Goal: Navigation & Orientation: Locate item on page

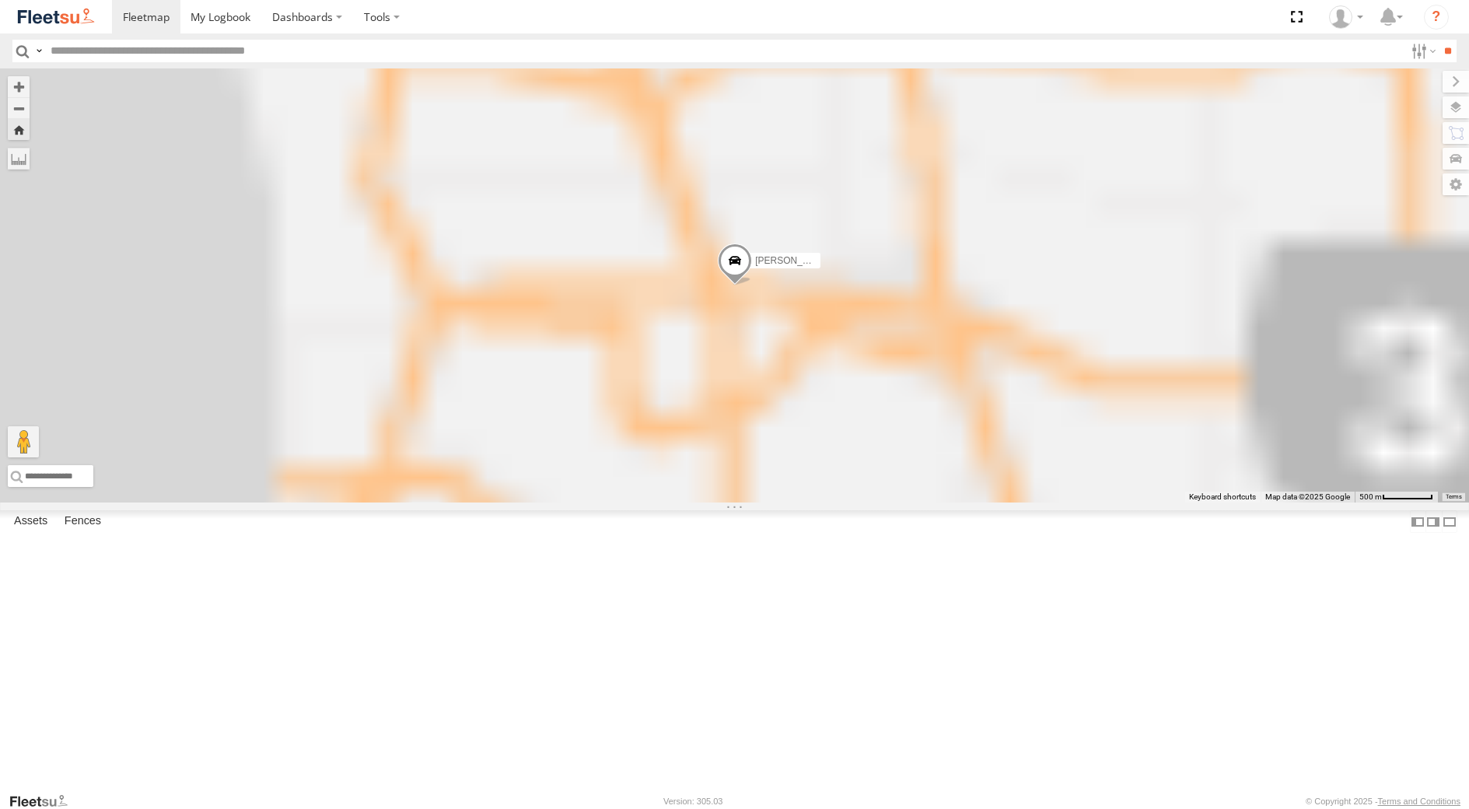
select select "**********"
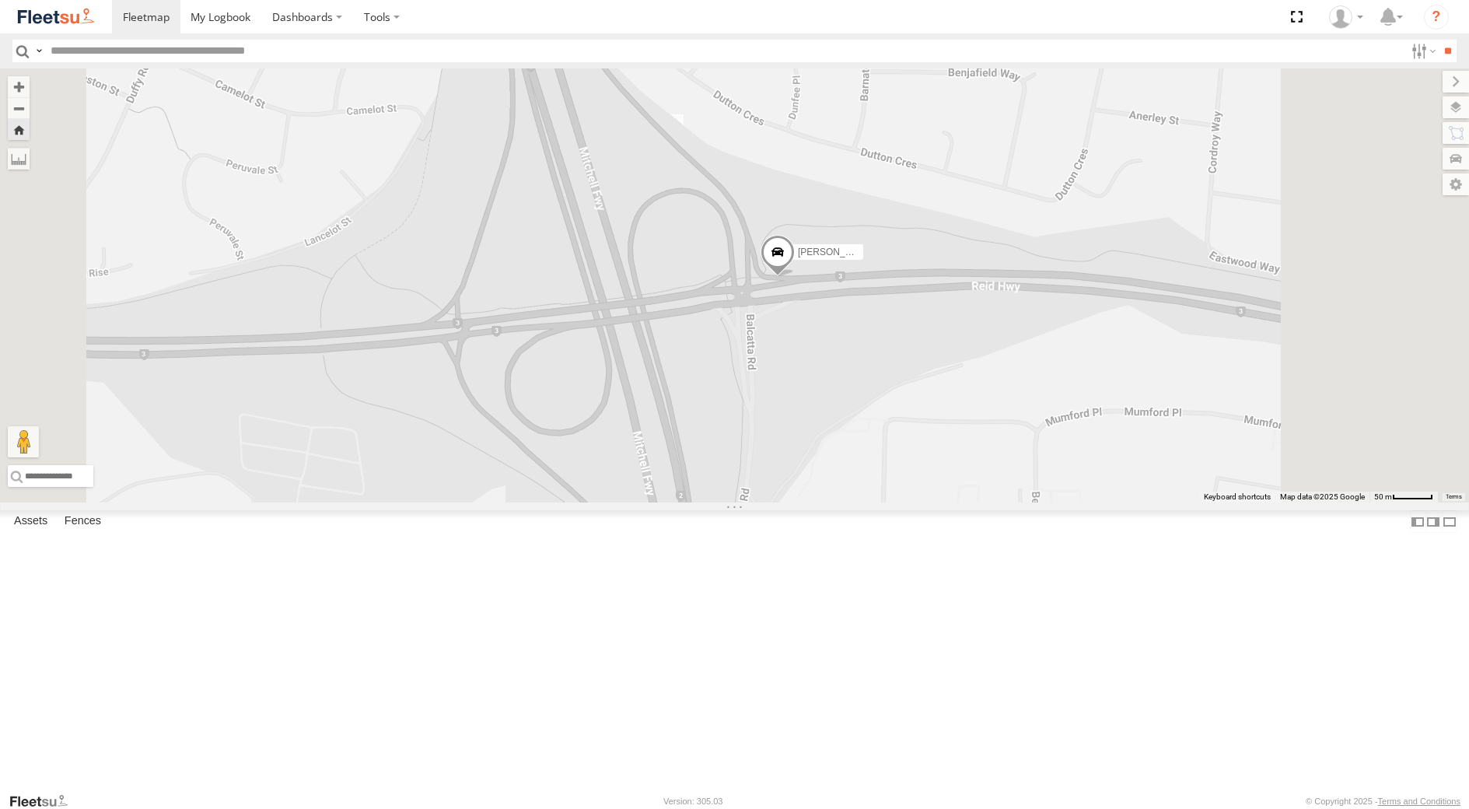
click at [0, 0] on div "[PERSON_NAME] - 1GOI925 -" at bounding box center [0, 0] width 0 height 0
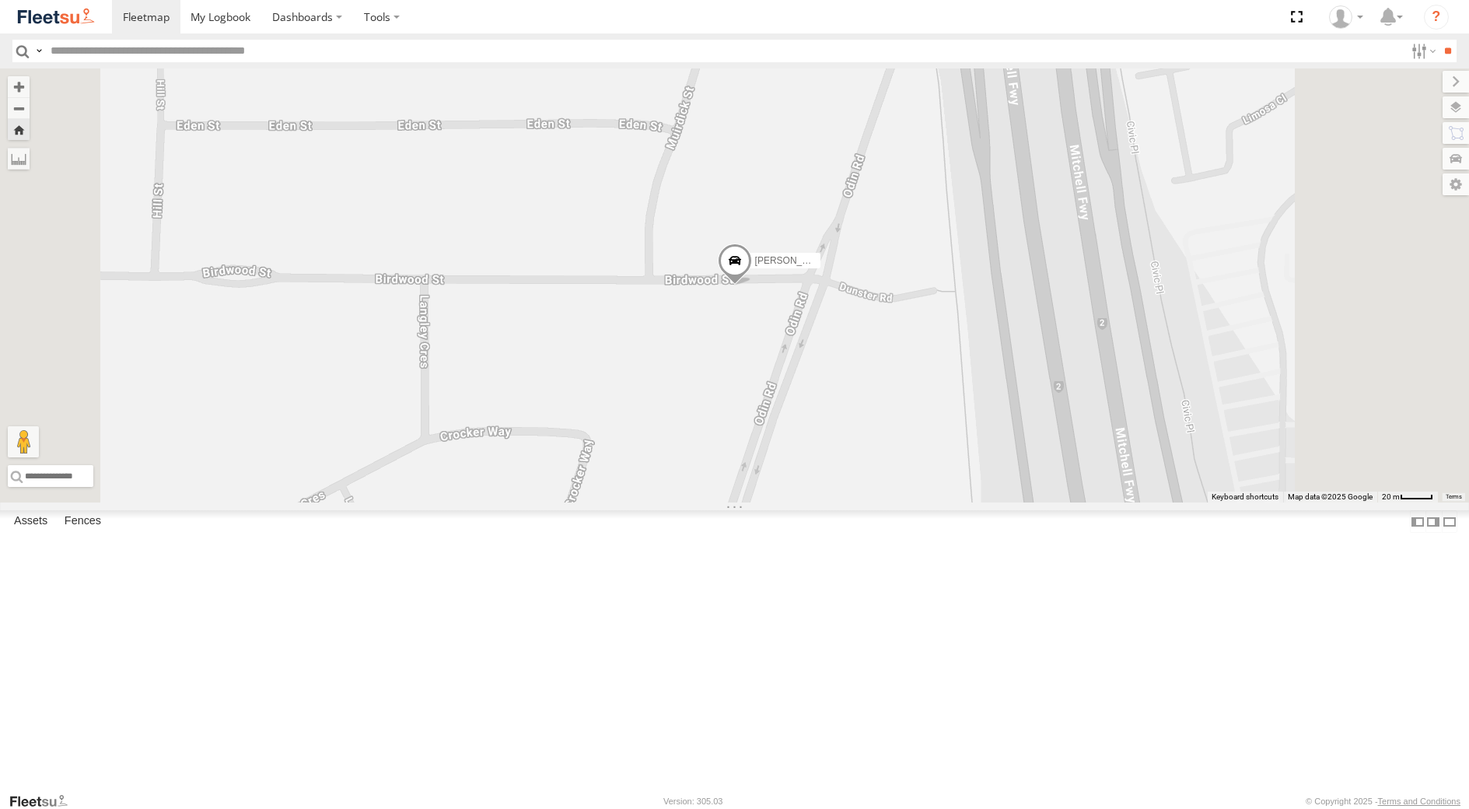
click at [0, 0] on div "[PERSON_NAME] - 1GOI926 - 0475 377 301" at bounding box center [0, 0] width 0 height 0
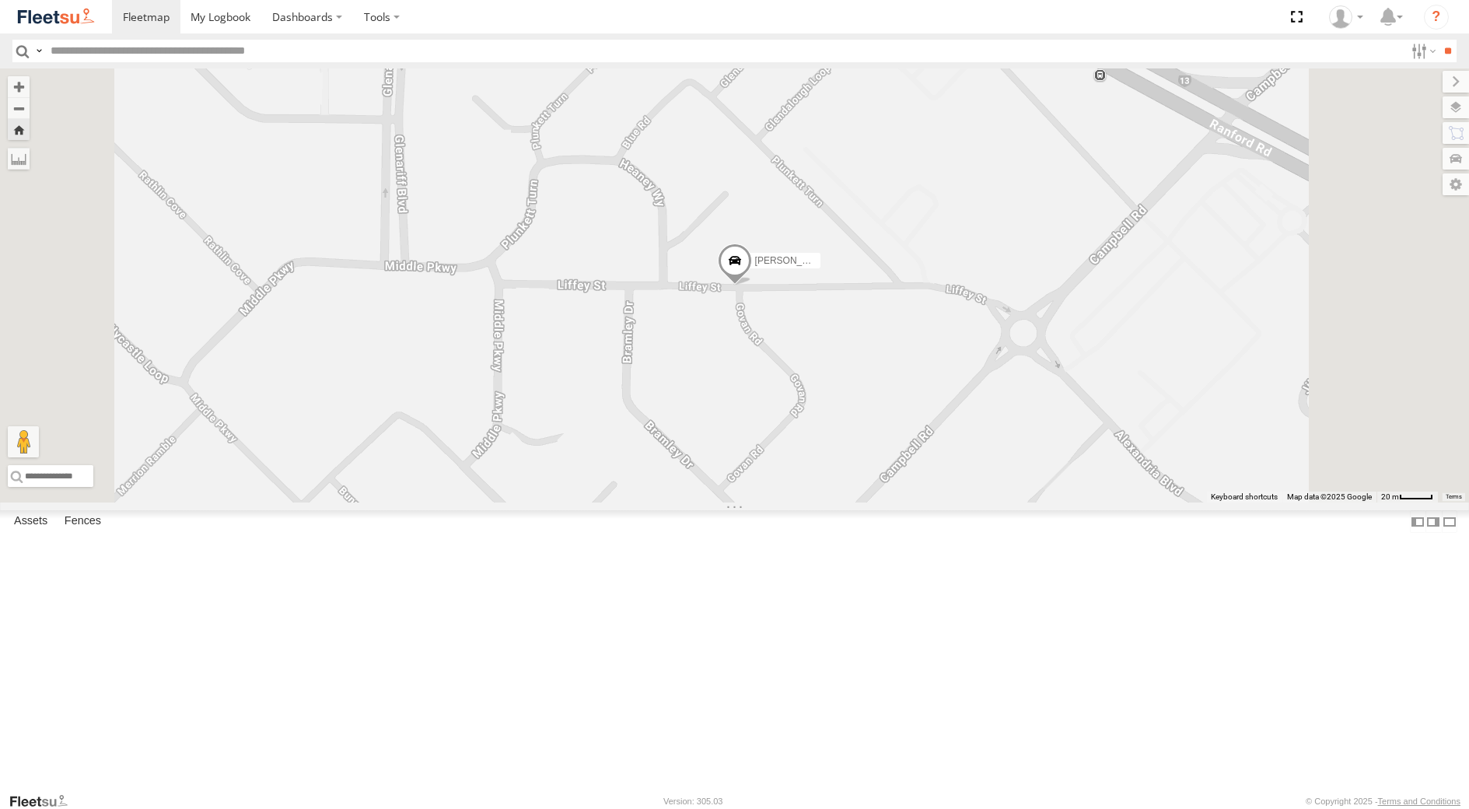
click at [751, 285] on span at bounding box center [734, 264] width 34 height 42
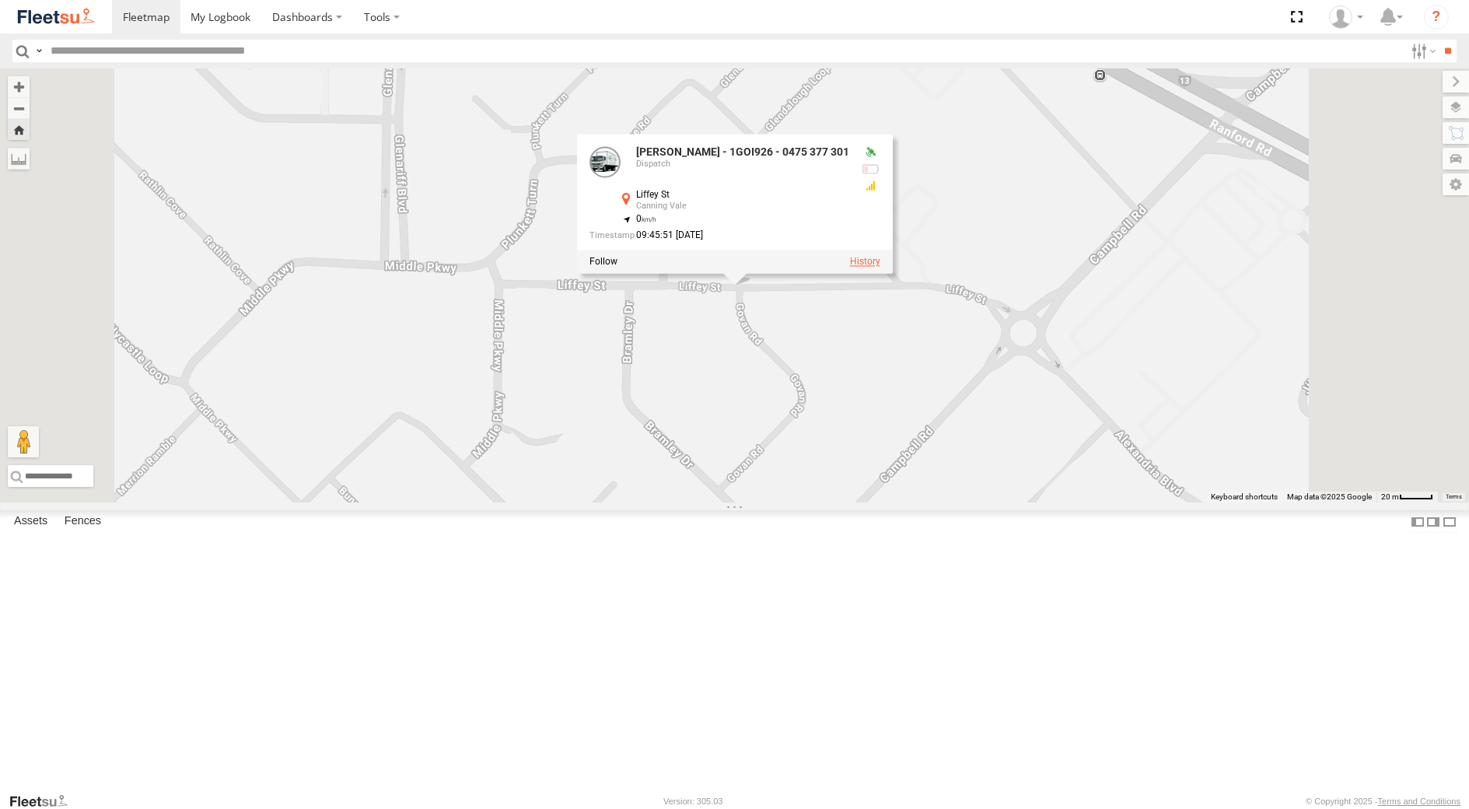
click at [880, 268] on label at bounding box center [864, 262] width 30 height 11
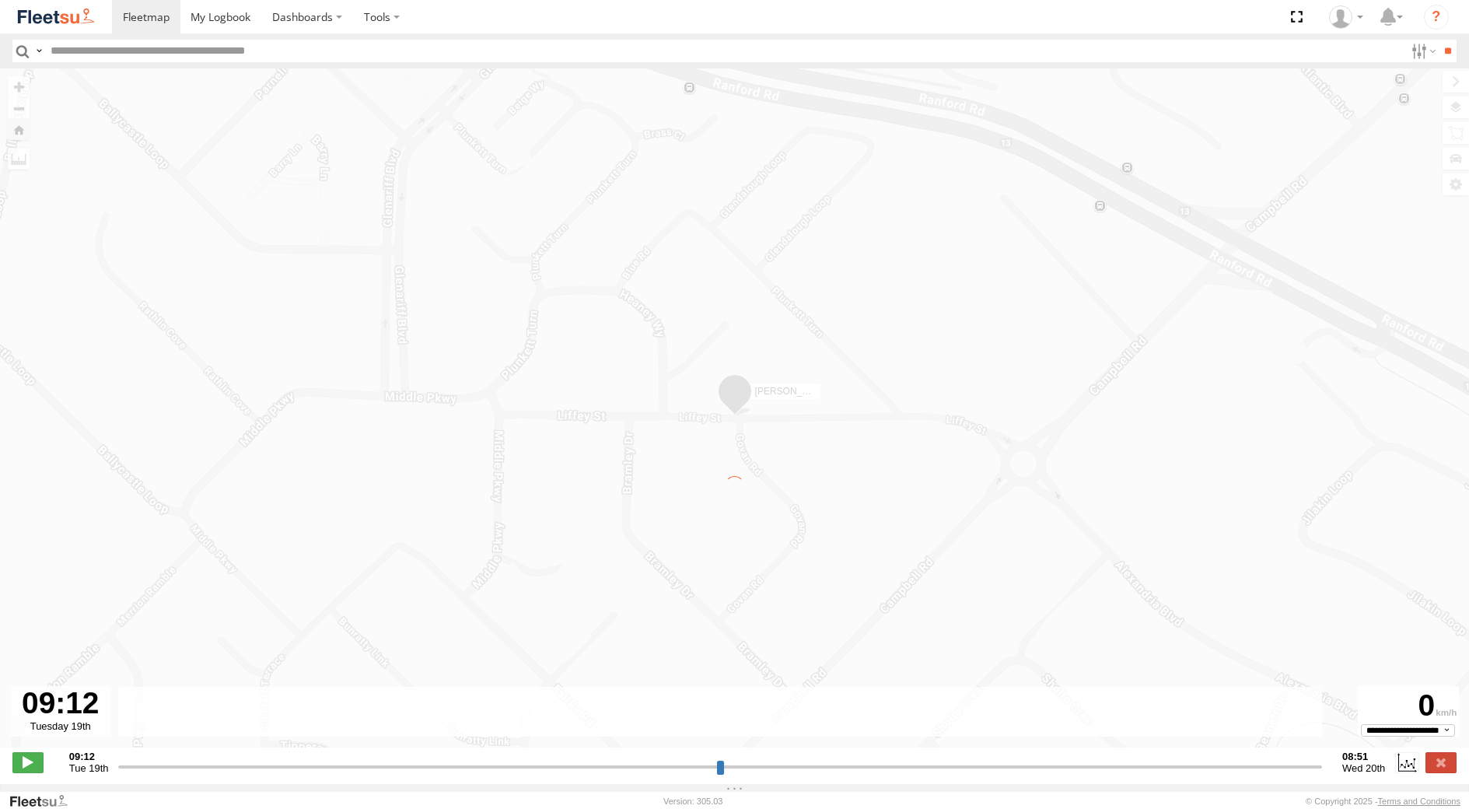
type input "**********"
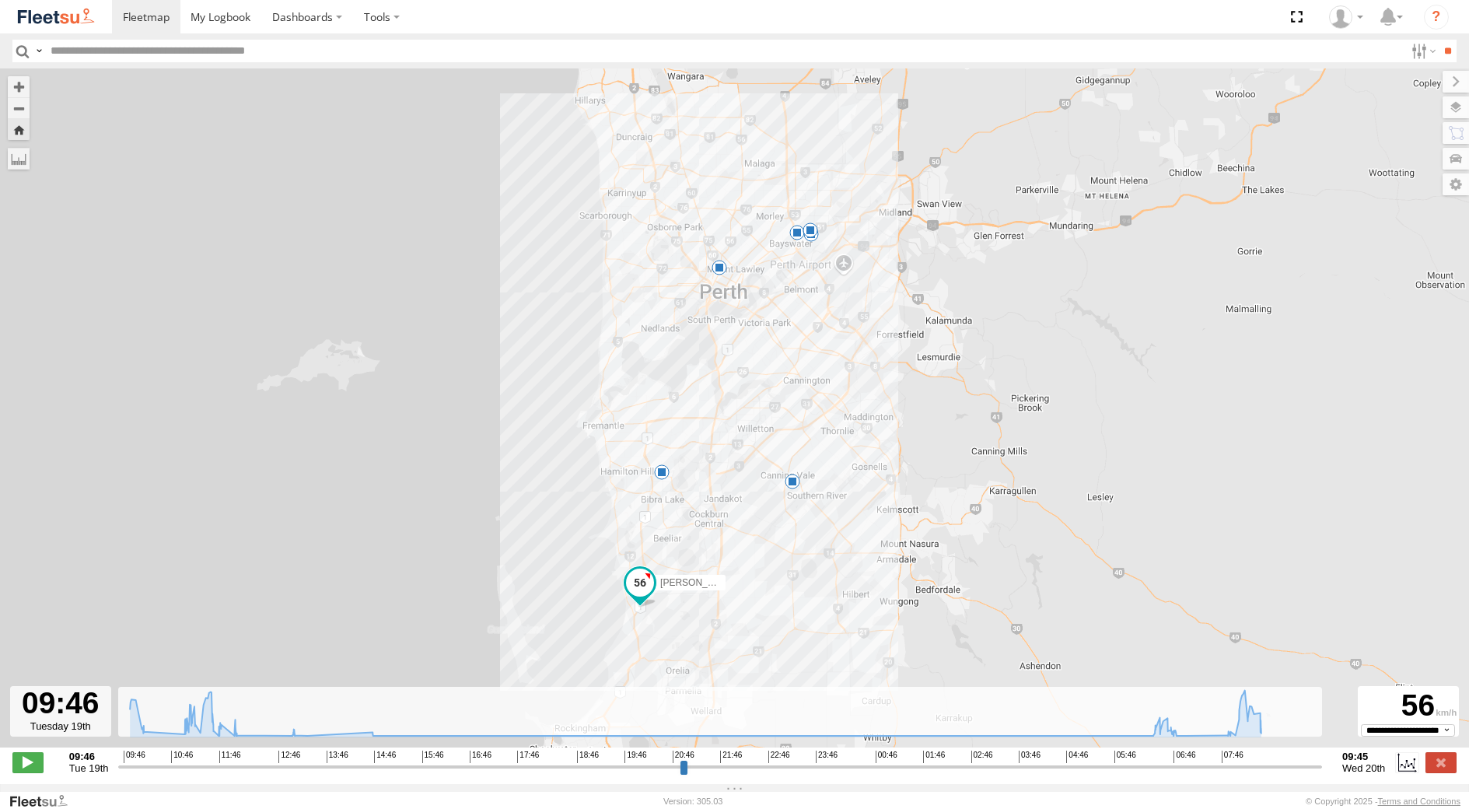
click at [793, 480] on span at bounding box center [793, 482] width 16 height 16
click at [993, 556] on div "[PERSON_NAME] - 1GOI926 - 0475 377 301 10:06 Tue 11:30 Tue 11:42 Tue 11:59 Tue …" at bounding box center [734, 415] width 1469 height 695
click at [1435, 771] on label at bounding box center [1441, 762] width 31 height 20
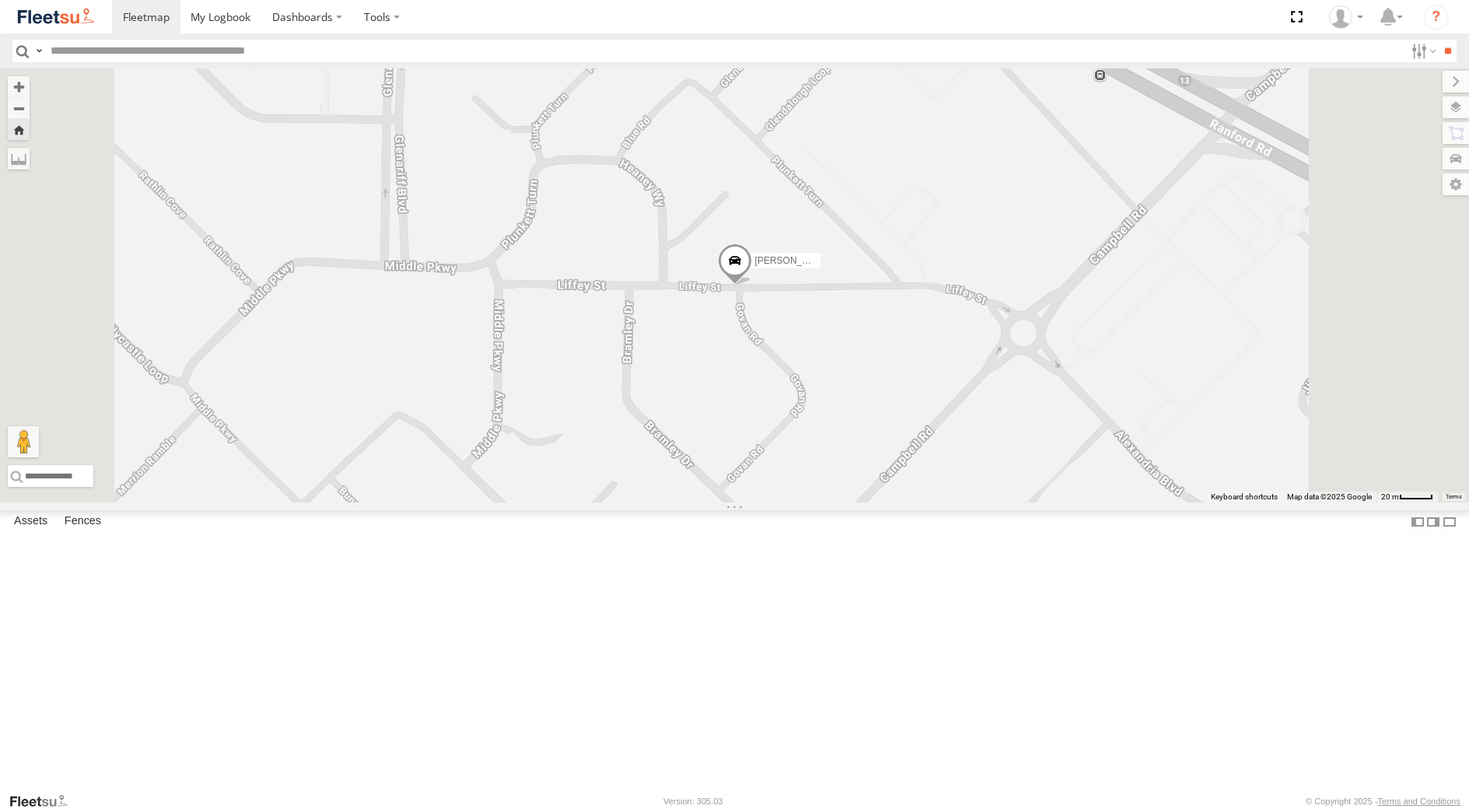
click at [0, 0] on div "[PERSON_NAME] - 1EVQ862" at bounding box center [0, 0] width 0 height 0
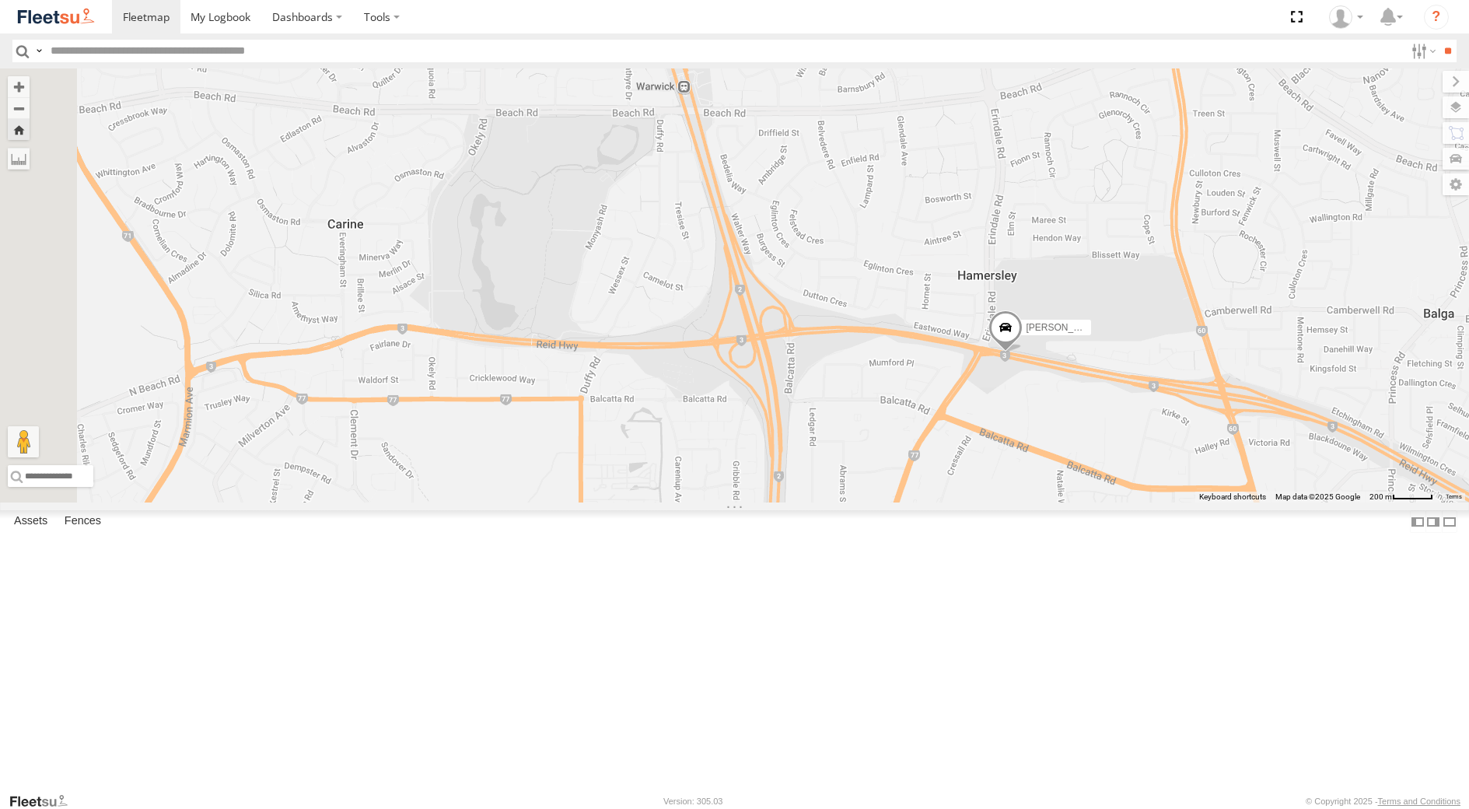
click at [0, 0] on div "[PERSON_NAME] - 1GOI925 -" at bounding box center [0, 0] width 0 height 0
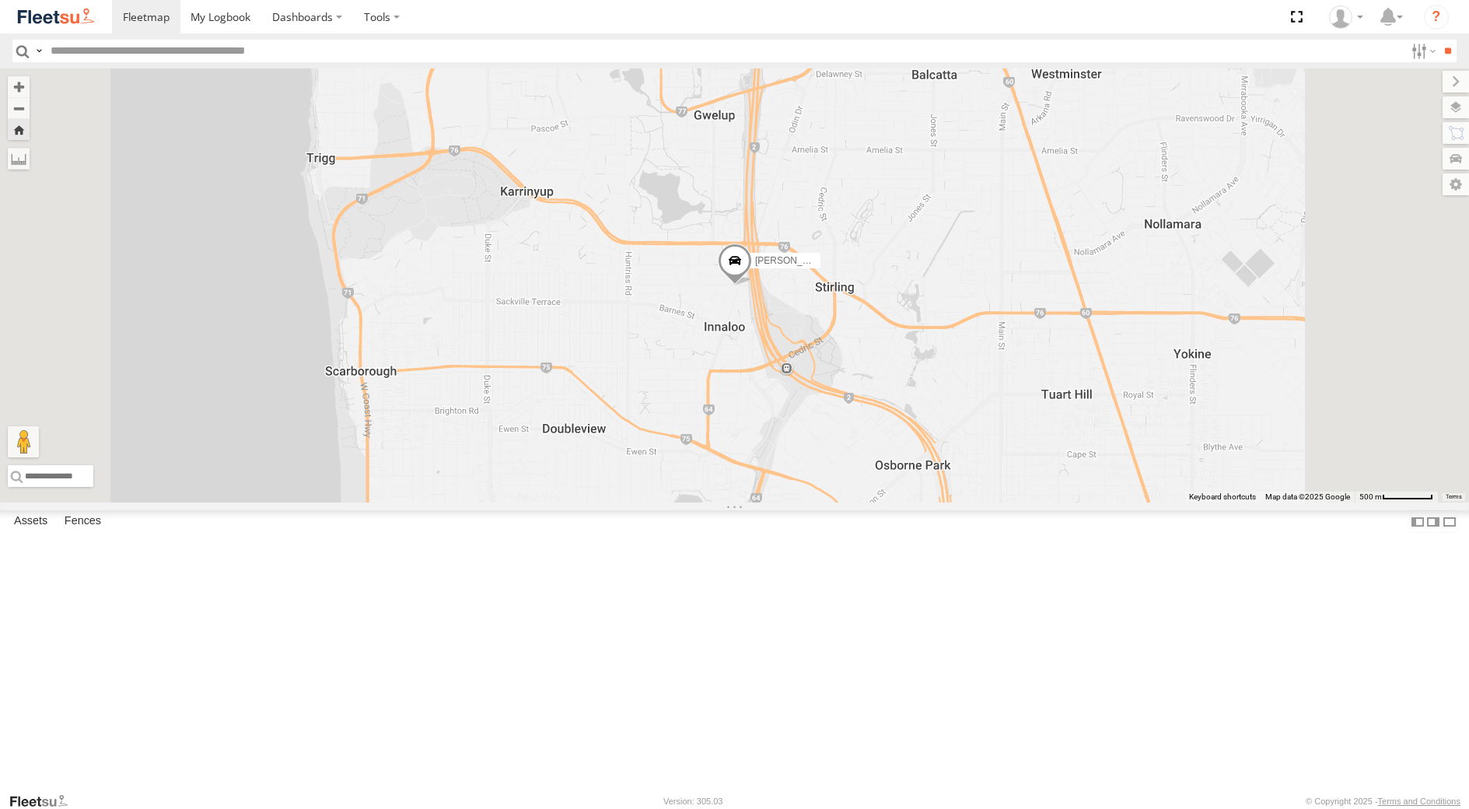
click at [0, 0] on div "[PERSON_NAME] - 1EVQ862" at bounding box center [0, 0] width 0 height 0
